Goal: Browse casually: Explore the website without a specific task or goal

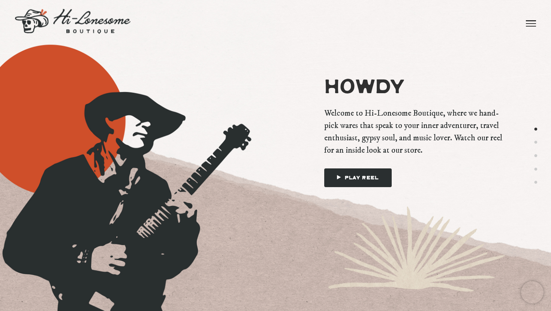
click at [528, 23] on span at bounding box center [530, 23] width 10 height 1
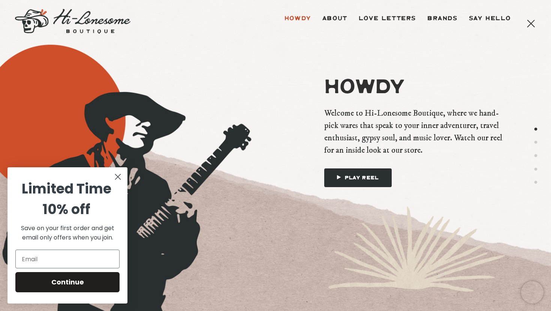
click at [116, 177] on icon "Close dialog" at bounding box center [117, 177] width 5 height 5
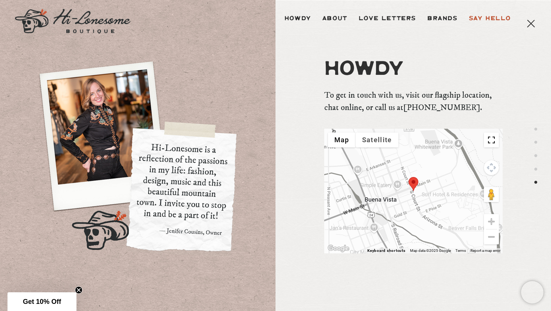
click at [529, 21] on link at bounding box center [530, 23] width 10 height 46
click at [529, 23] on span at bounding box center [530, 23] width 10 height 1
click at [435, 17] on link "Brands" at bounding box center [442, 18] width 42 height 37
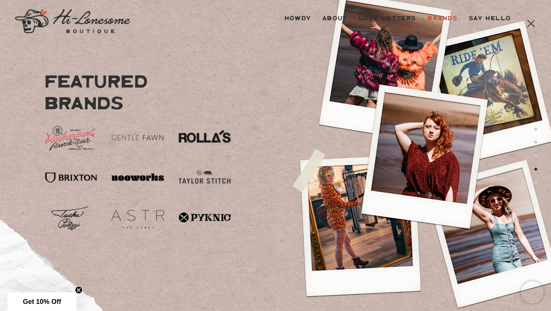
click at [199, 136] on img at bounding box center [205, 137] width 54 height 27
click at [324, 17] on link "About" at bounding box center [334, 18] width 36 height 37
click at [298, 16] on link "Howdy" at bounding box center [298, 18] width 38 height 37
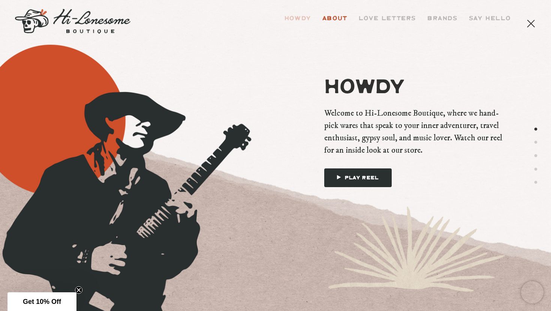
click at [328, 14] on link "About" at bounding box center [334, 18] width 36 height 37
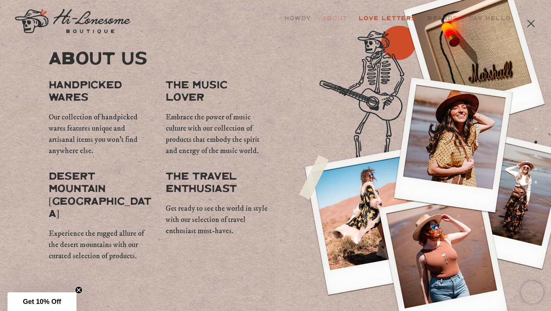
click at [369, 13] on link "Love Letters" at bounding box center [387, 18] width 69 height 37
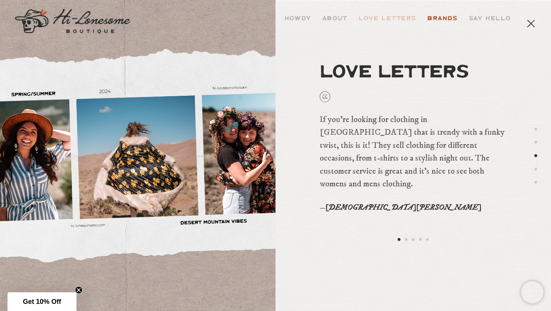
click at [434, 18] on link "Brands" at bounding box center [442, 18] width 42 height 37
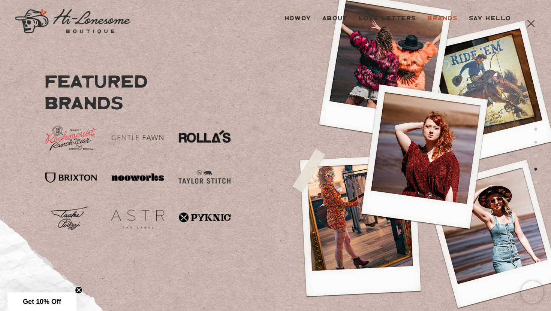
click at [527, 24] on link at bounding box center [530, 23] width 10 height 46
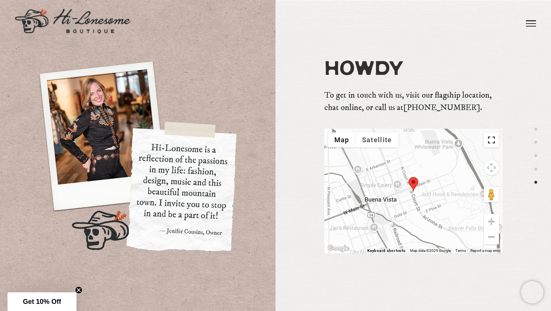
click at [72, 289] on div at bounding box center [137, 155] width 275 height 311
click at [80, 290] on circle "Close teaser" at bounding box center [78, 290] width 7 height 7
